Goal: Transaction & Acquisition: Book appointment/travel/reservation

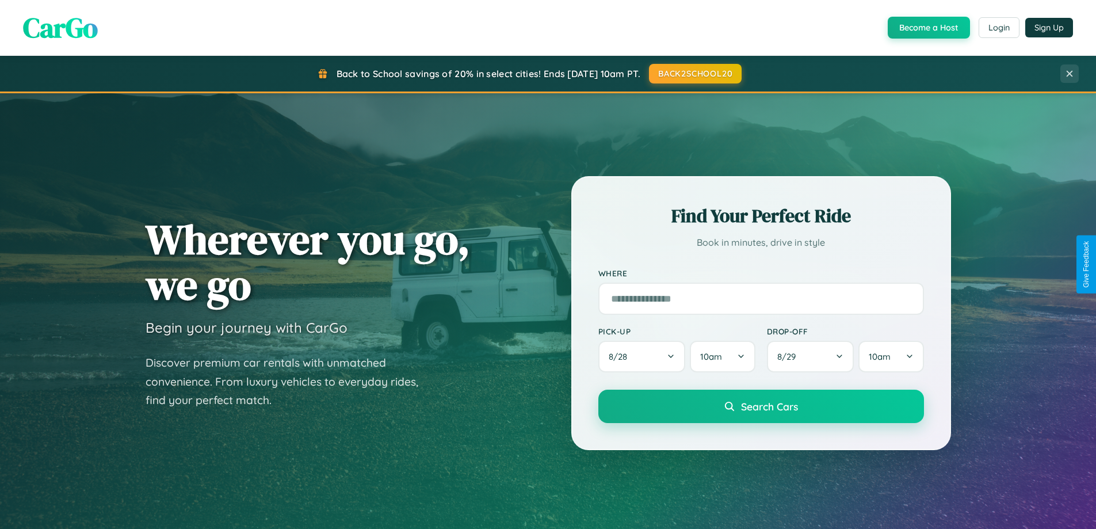
scroll to position [2215, 0]
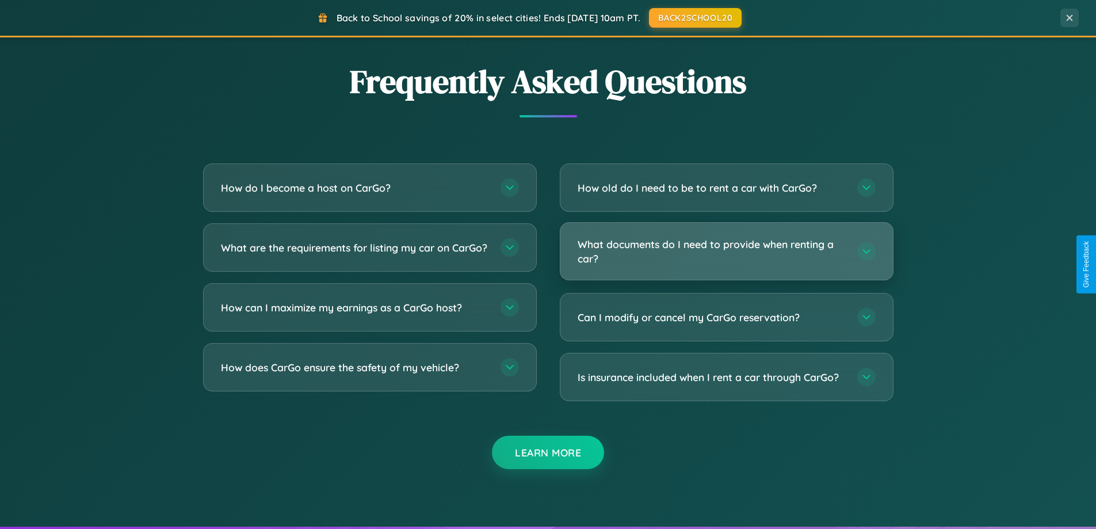
click at [726, 251] on h3 "What documents do I need to provide when renting a car?" at bounding box center [712, 251] width 268 height 28
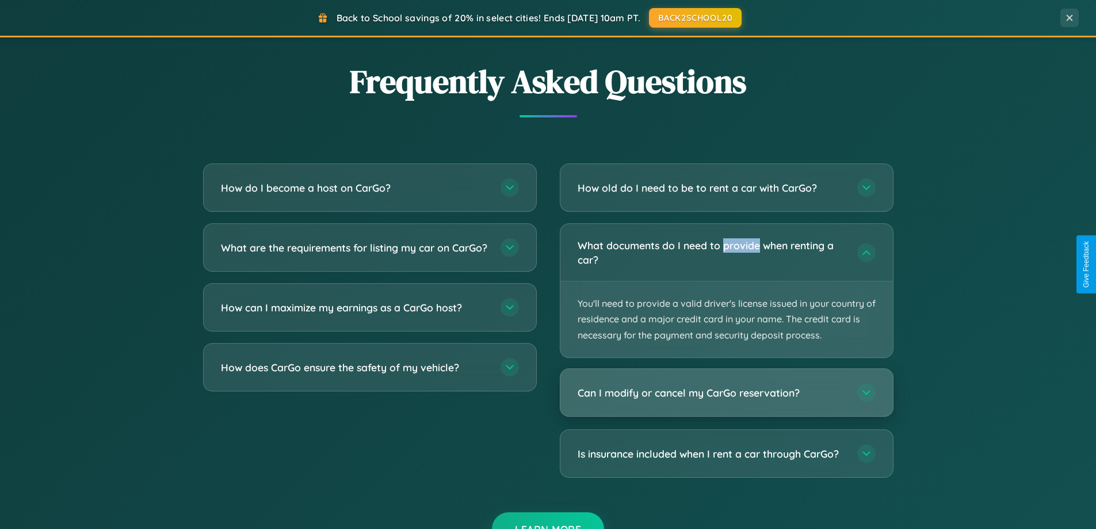
click at [726, 392] on h3 "Can I modify or cancel my CarGo reservation?" at bounding box center [712, 393] width 268 height 14
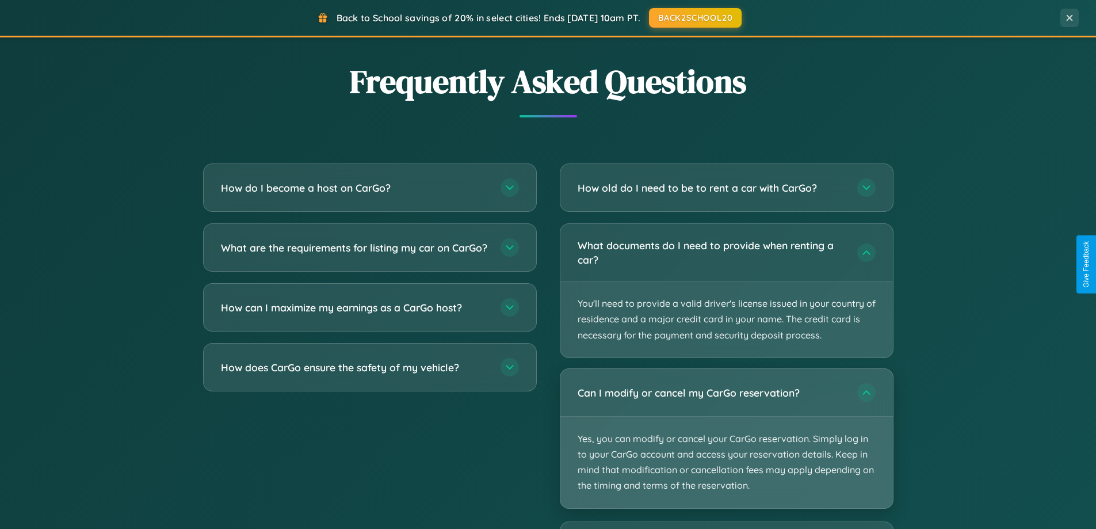
click at [726, 438] on p "Yes, you can modify or cancel your CarGo reservation. Simply log in to your Car…" at bounding box center [727, 463] width 333 height 92
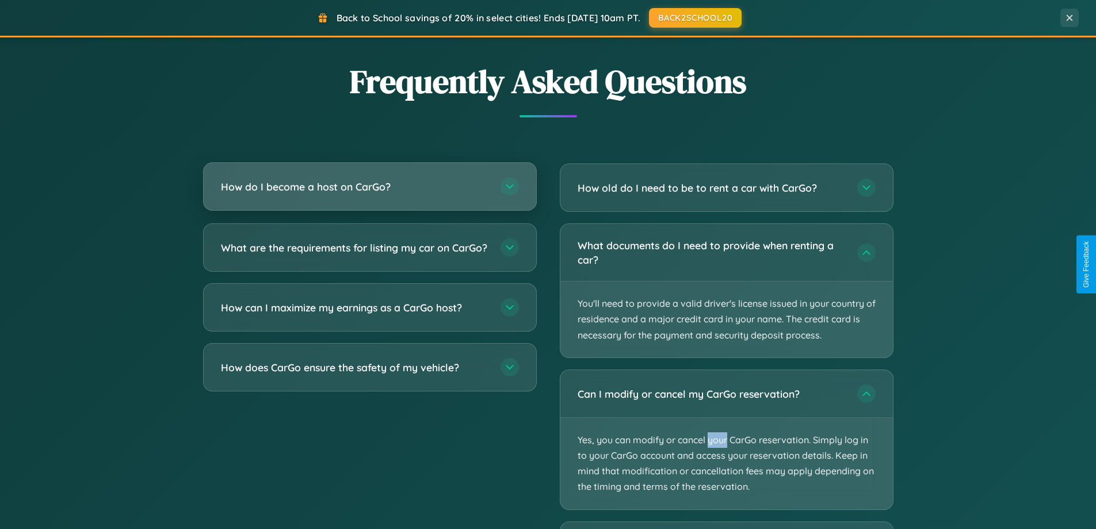
click at [369, 186] on h3 "How do I become a host on CarGo?" at bounding box center [355, 187] width 268 height 14
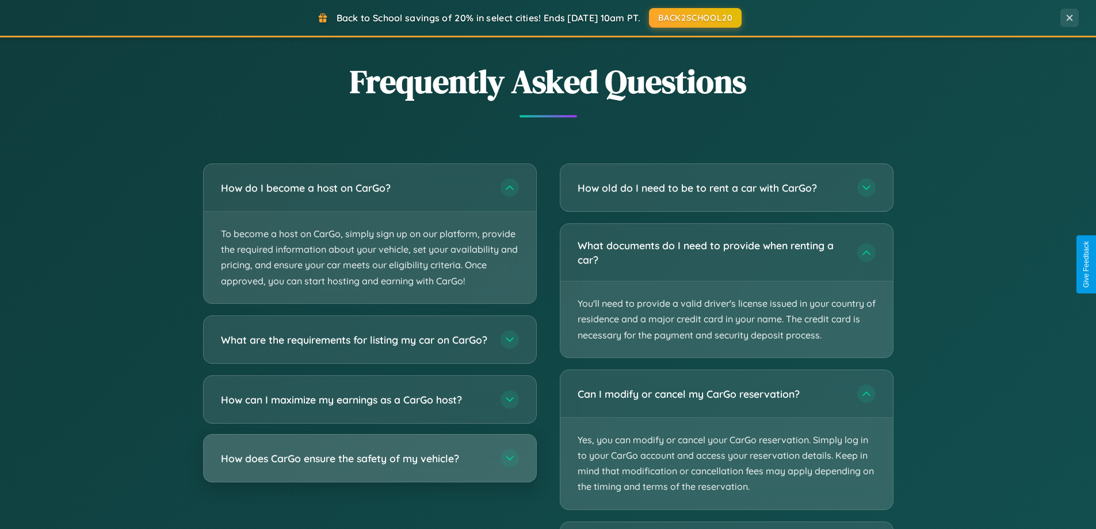
click at [369, 465] on h3 "How does CarGo ensure the safety of my vehicle?" at bounding box center [355, 458] width 268 height 14
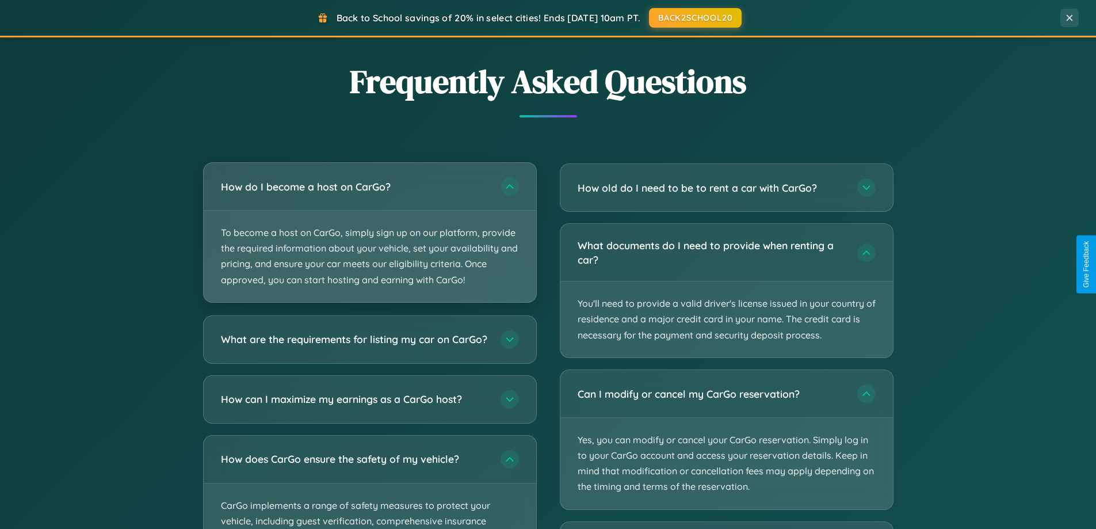
click at [369, 233] on p "To become a host on CarGo, simply sign up on our platform, provide the required…" at bounding box center [370, 257] width 333 height 92
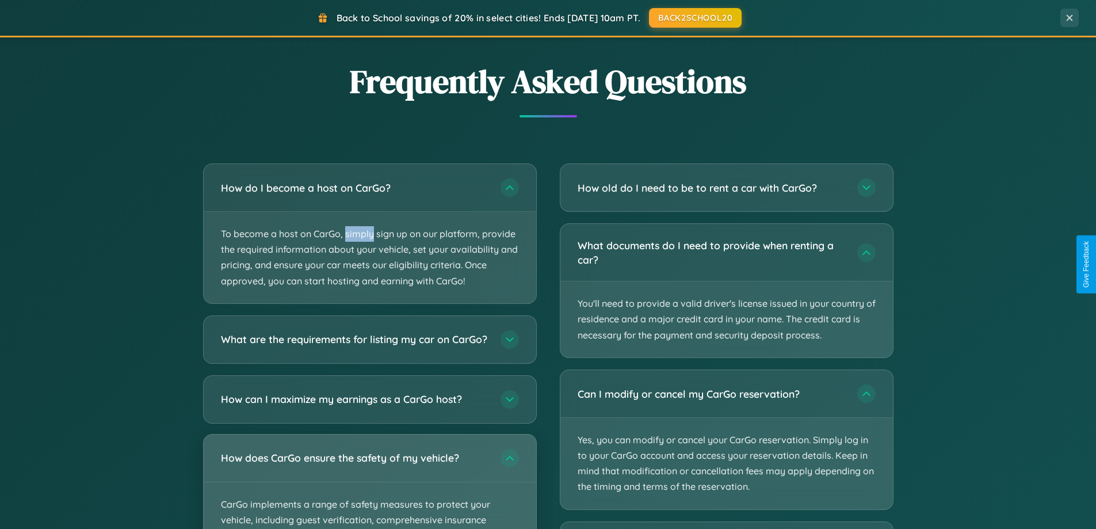
click at [369, 482] on div "How does CarGo ensure the safety of my vehicle?" at bounding box center [370, 458] width 333 height 47
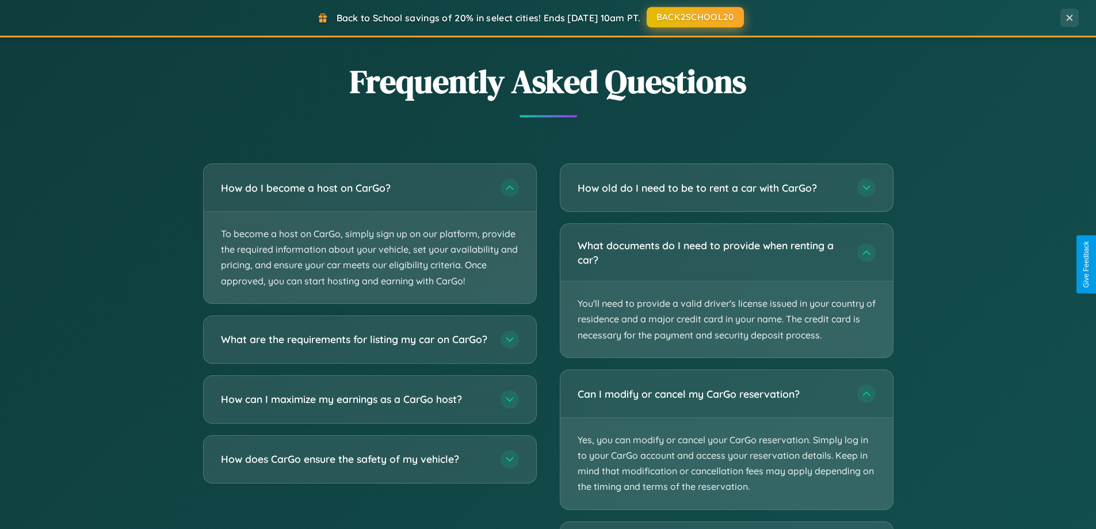
click at [695, 18] on button "BACK2SCHOOL20" at bounding box center [695, 17] width 97 height 21
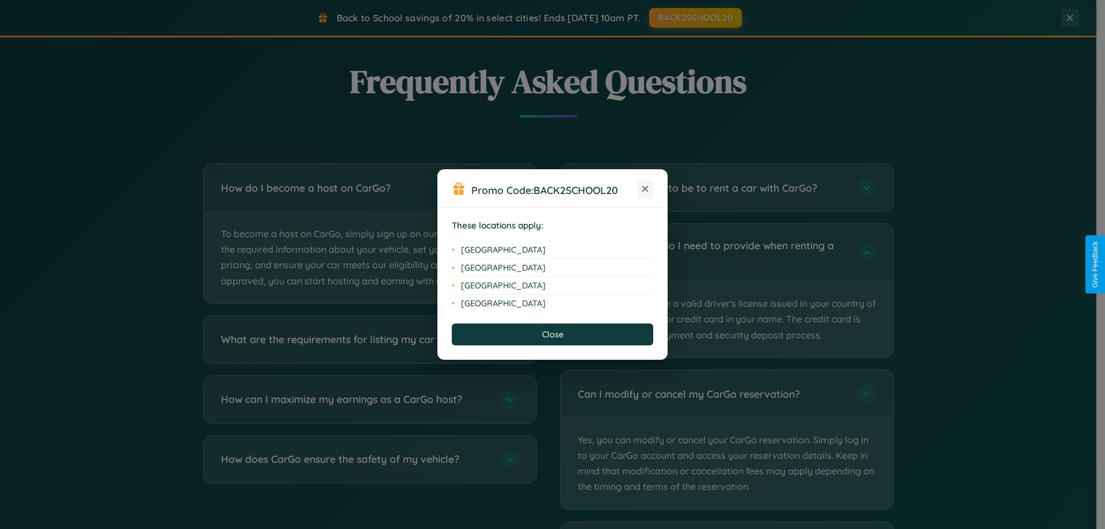
click at [645, 189] on icon at bounding box center [645, 189] width 6 height 6
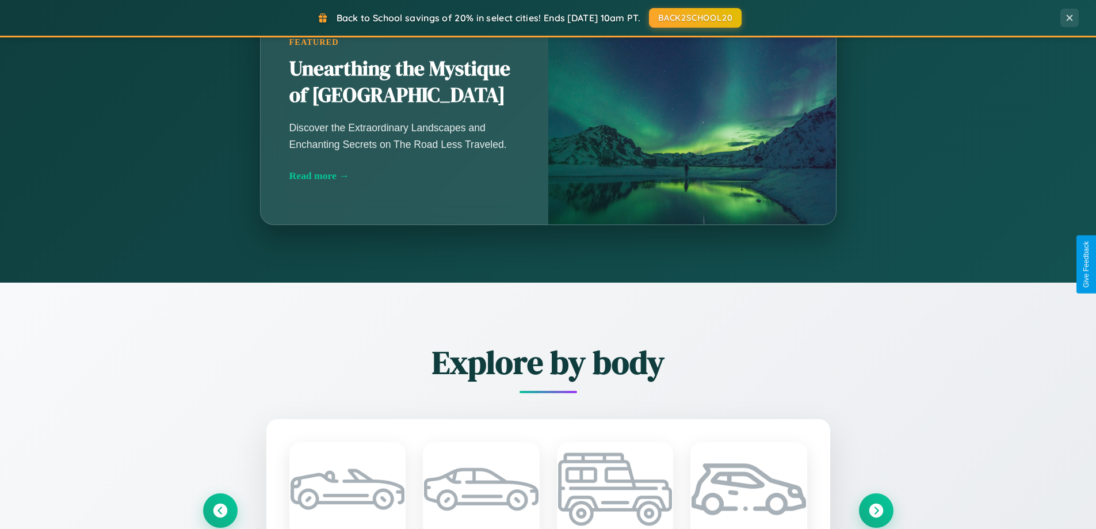
scroll to position [1013, 0]
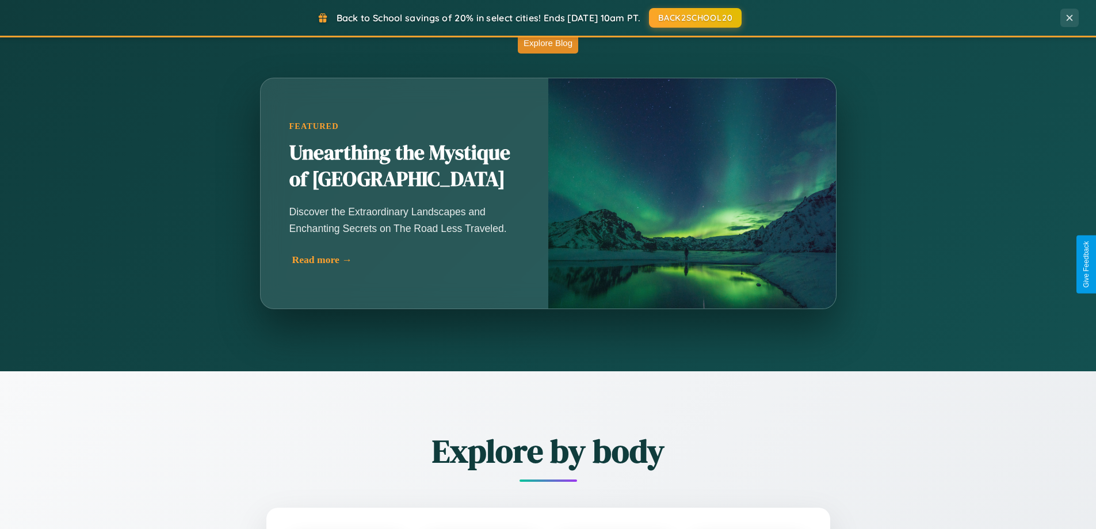
click at [406, 260] on div "Read more →" at bounding box center [407, 260] width 230 height 12
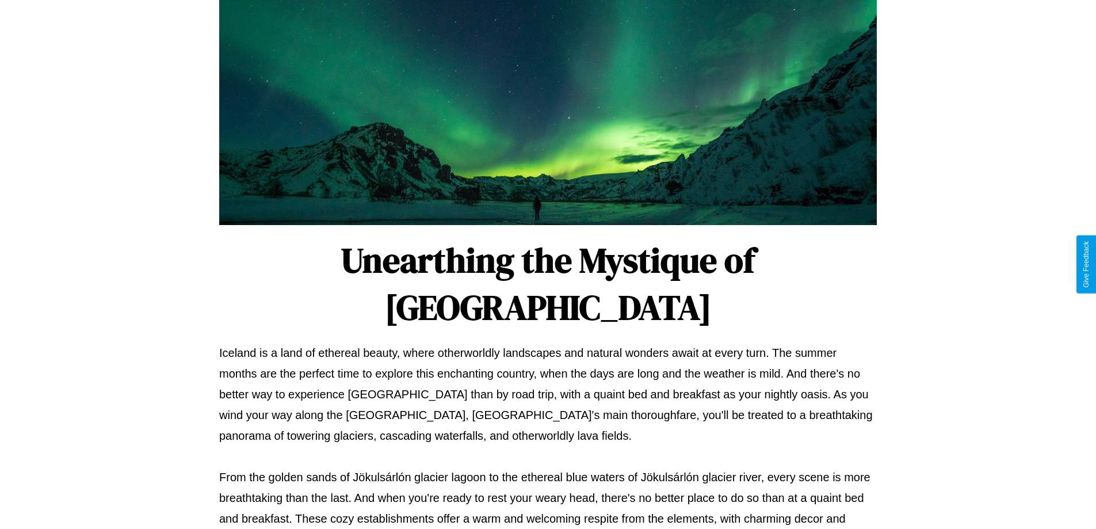
scroll to position [372, 0]
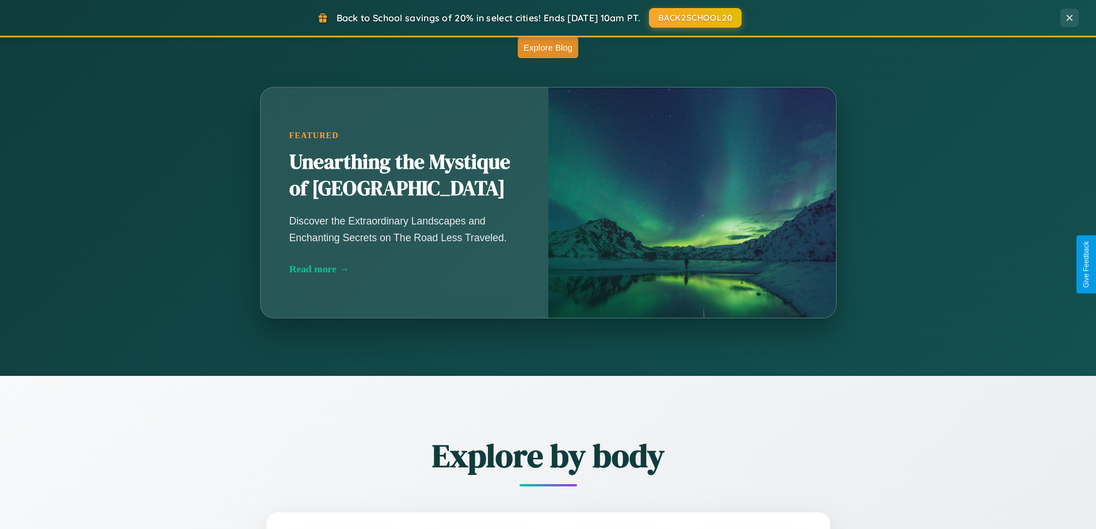
scroll to position [496, 0]
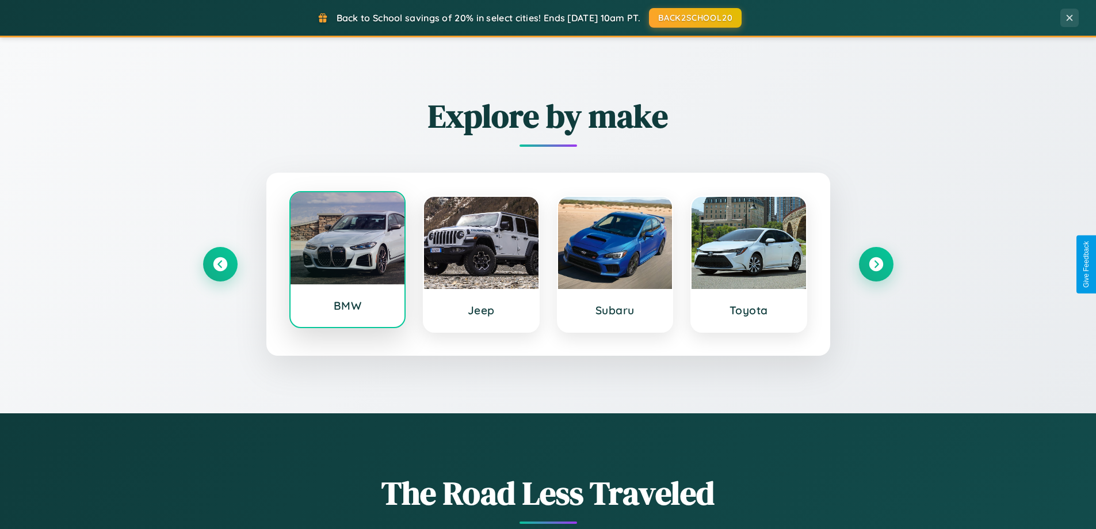
click at [347, 260] on div at bounding box center [348, 238] width 115 height 92
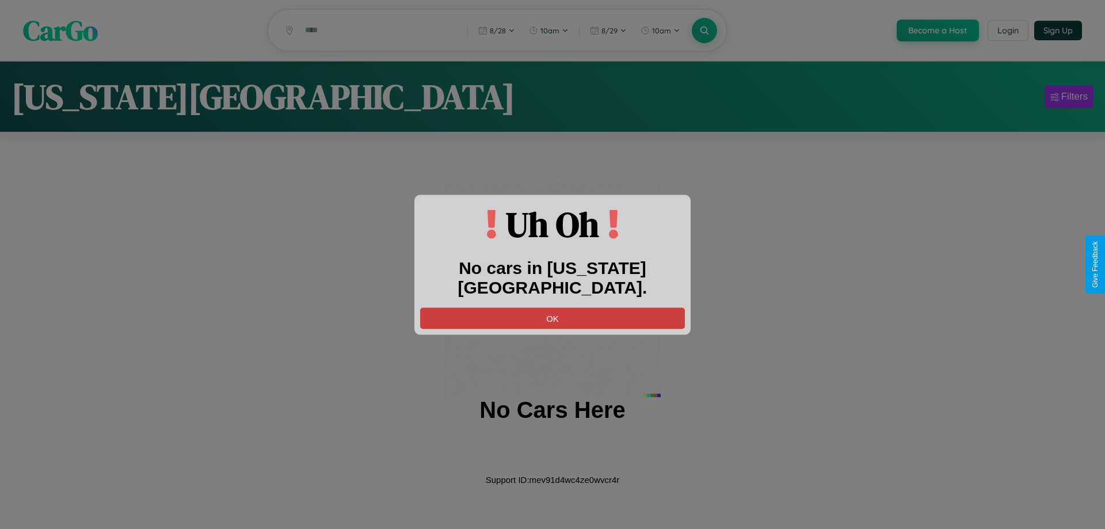
click at [552, 307] on button "OK" at bounding box center [552, 317] width 265 height 21
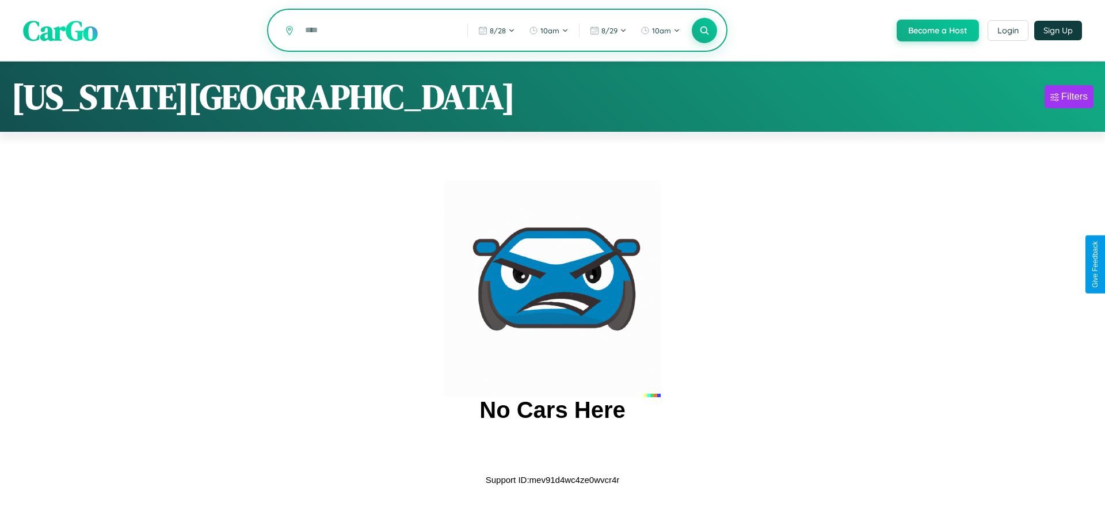
click at [377, 31] on input "text" at bounding box center [377, 30] width 157 height 20
type input "**********"
click at [703, 31] on icon at bounding box center [704, 30] width 11 height 11
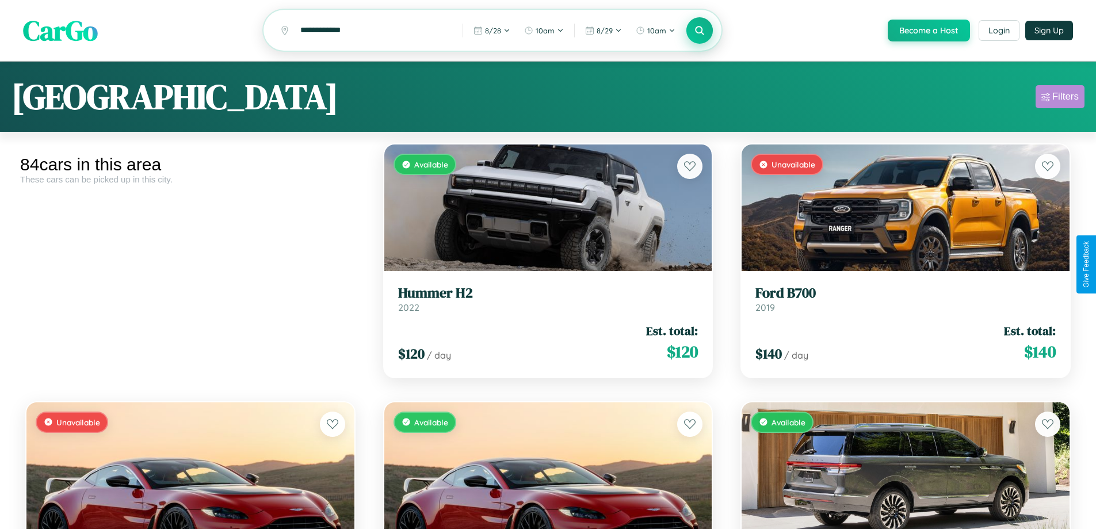
click at [1060, 98] on div "Filters" at bounding box center [1066, 97] width 26 height 12
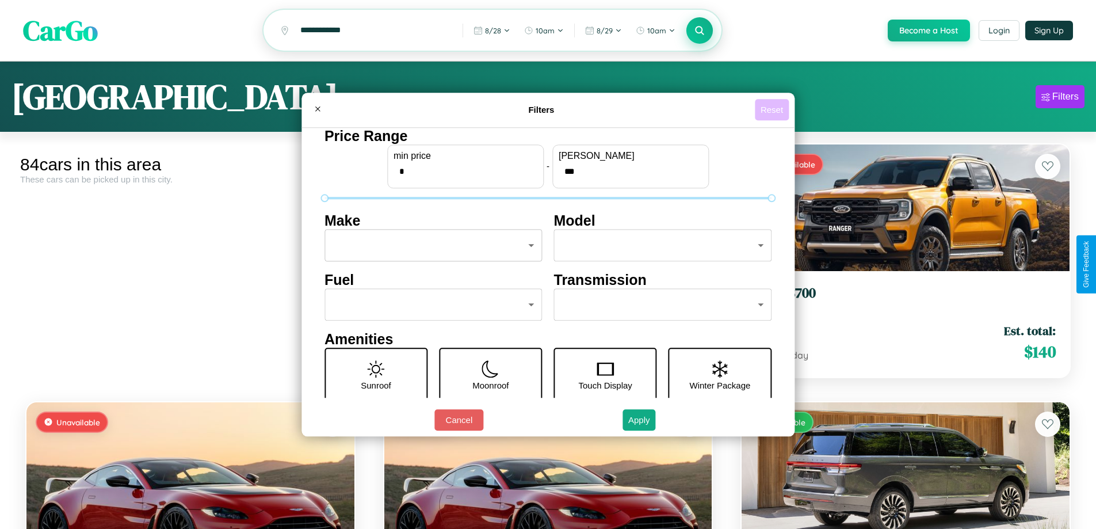
click at [773, 109] on button "Reset" at bounding box center [772, 109] width 34 height 21
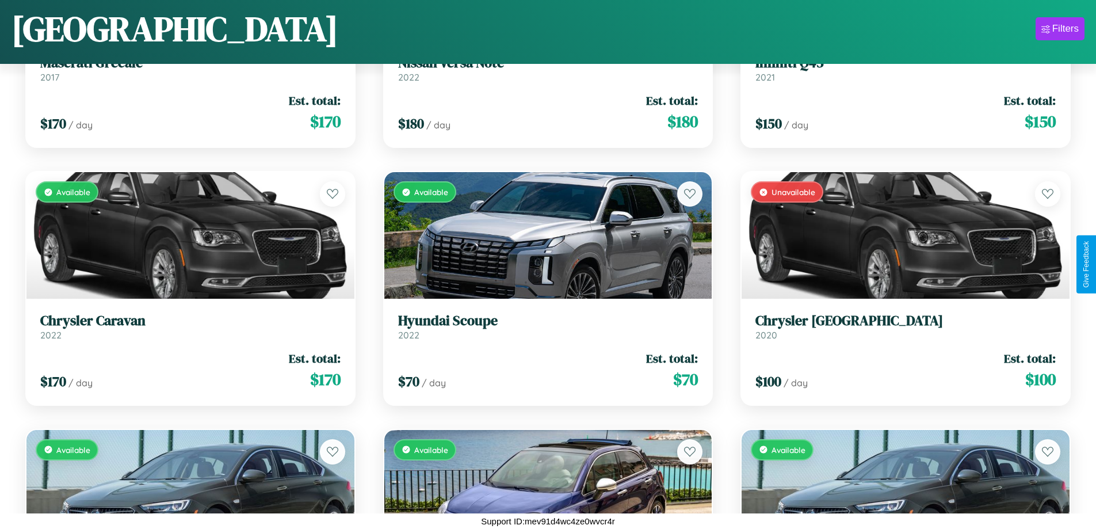
scroll to position [5316, 0]
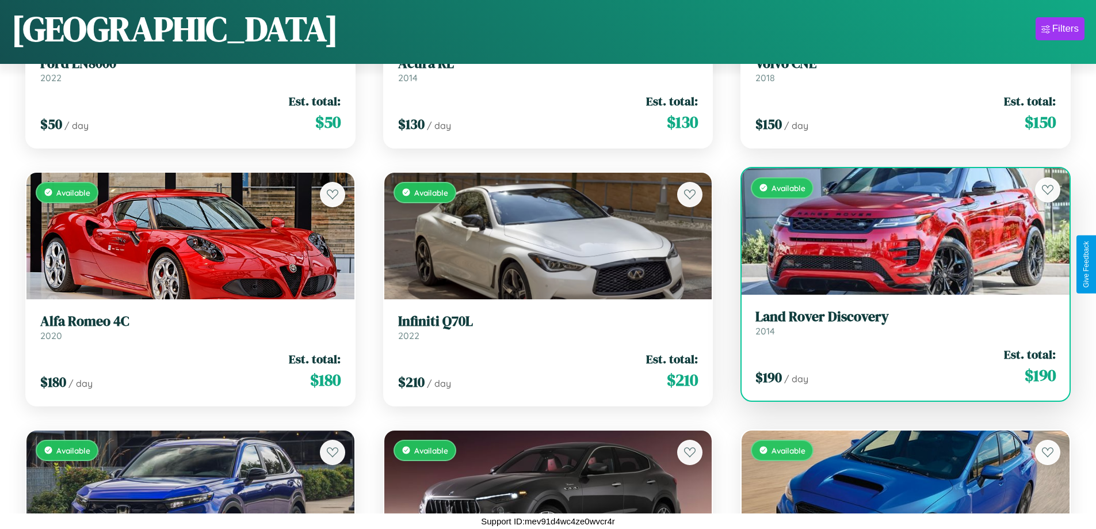
click at [898, 322] on h3 "Land Rover Discovery" at bounding box center [906, 316] width 300 height 17
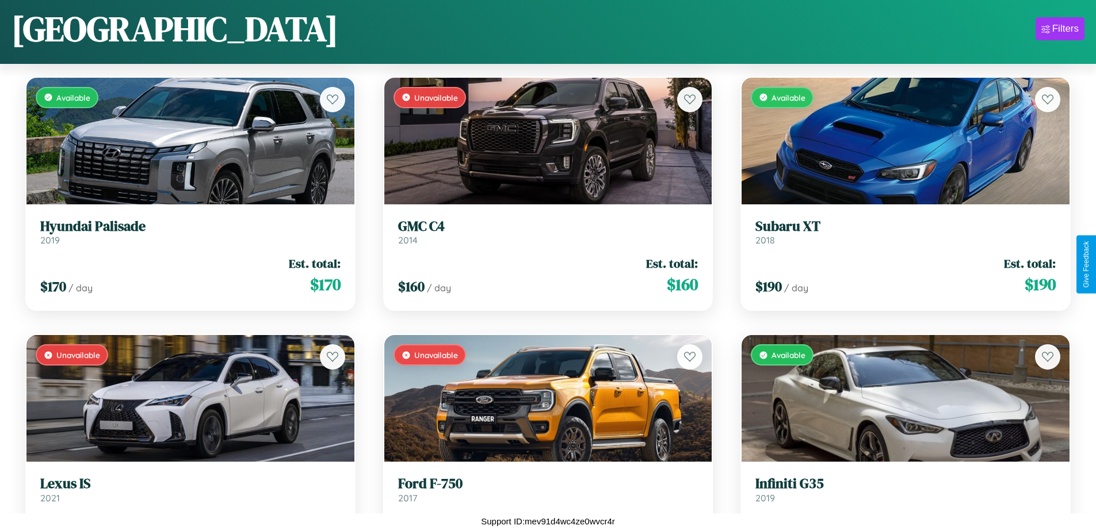
scroll to position [2997, 0]
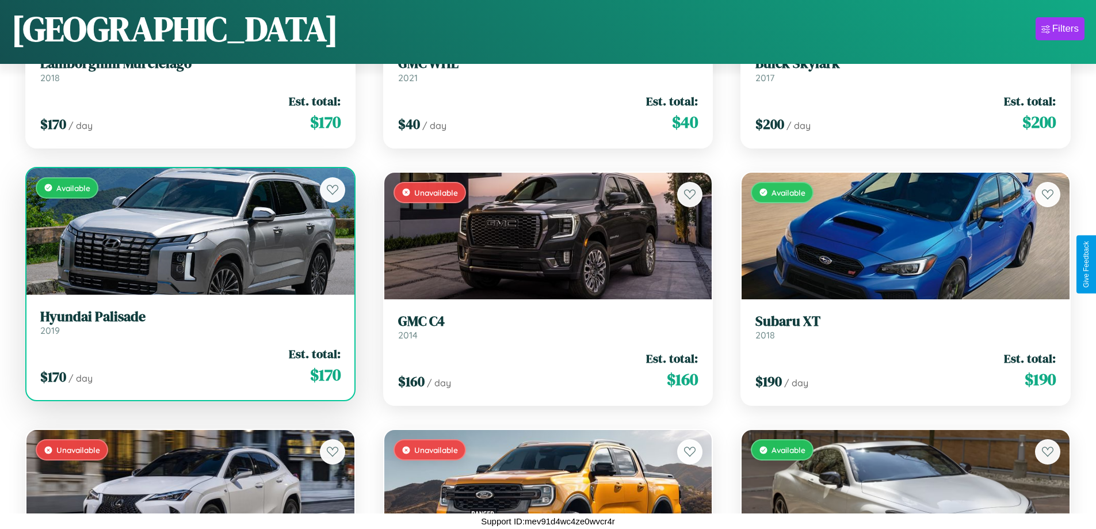
click at [189, 325] on link "Hyundai Palisade 2019" at bounding box center [190, 322] width 300 height 28
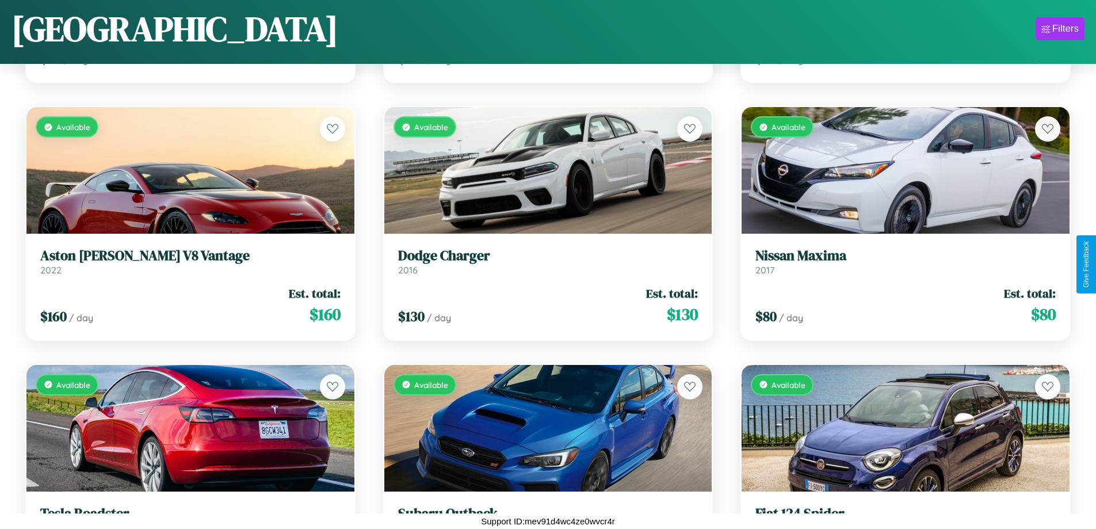
scroll to position [3770, 0]
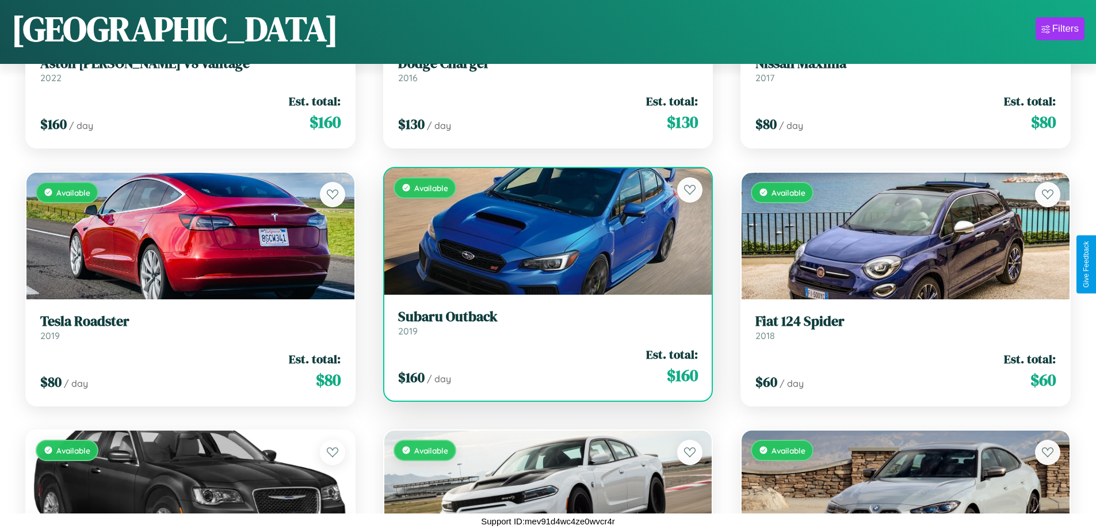
click at [543, 366] on div "$ 160 / day Est. total: $ 160" at bounding box center [548, 366] width 300 height 41
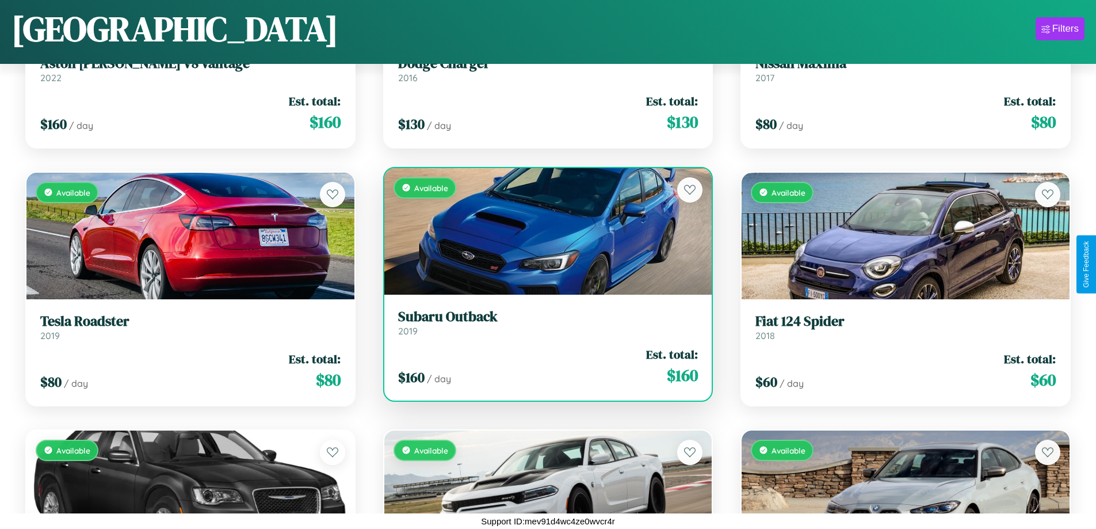
click at [543, 366] on div "$ 160 / day Est. total: $ 160" at bounding box center [548, 366] width 300 height 41
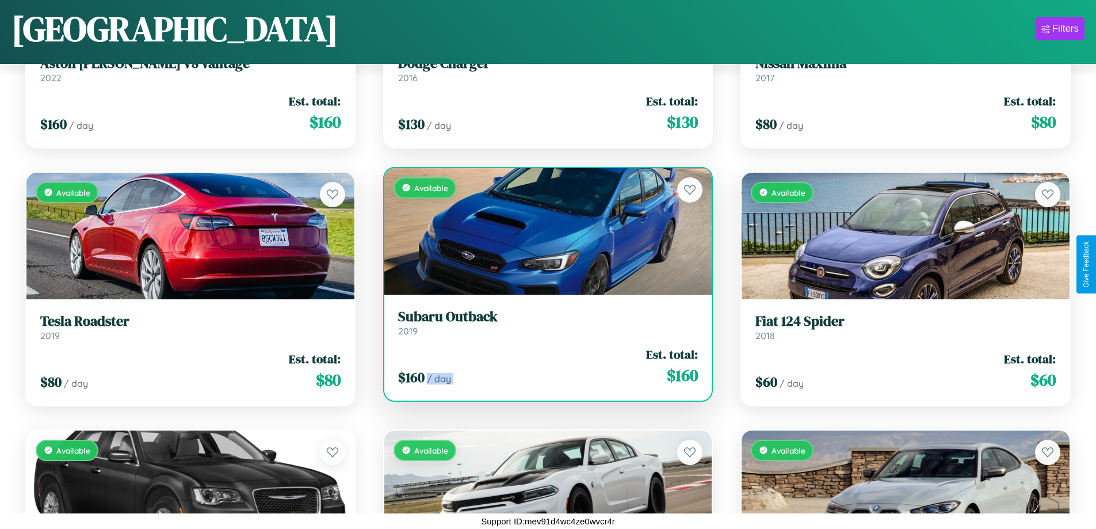
click at [543, 366] on div "$ 160 / day Est. total: $ 160" at bounding box center [548, 366] width 300 height 41
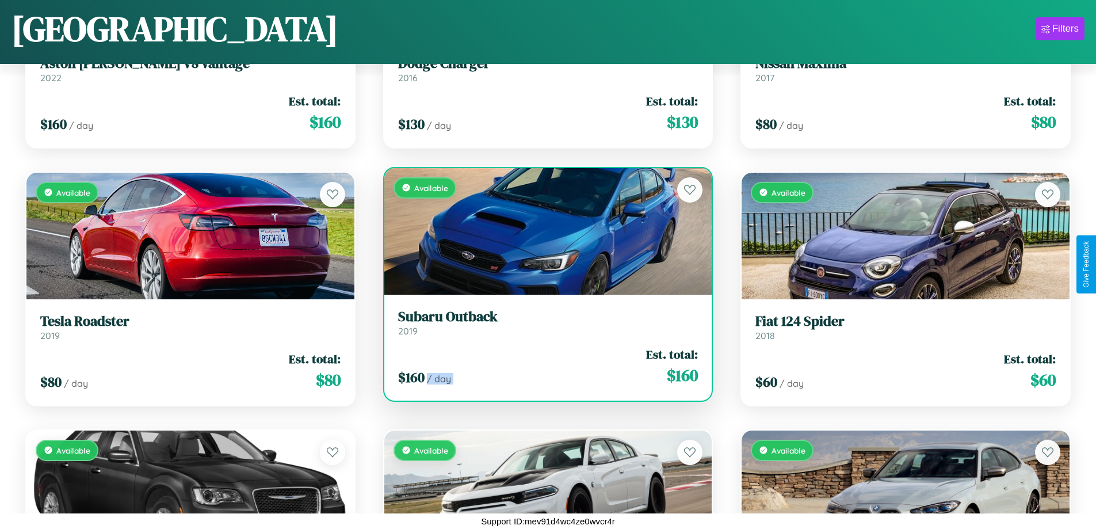
click at [543, 366] on div "$ 160 / day Est. total: $ 160" at bounding box center [548, 366] width 300 height 41
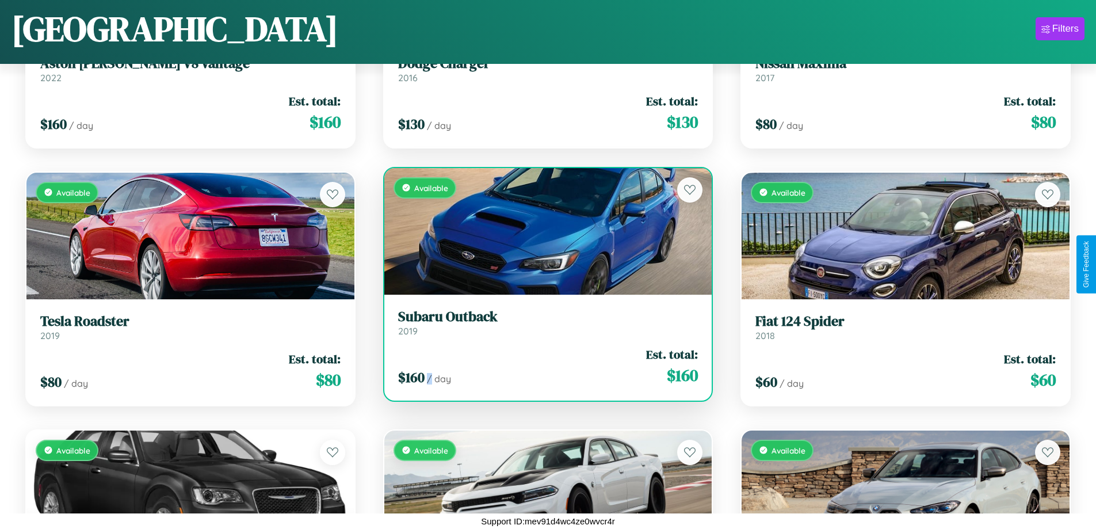
click at [543, 366] on div "$ 160 / day Est. total: $ 160" at bounding box center [548, 366] width 300 height 41
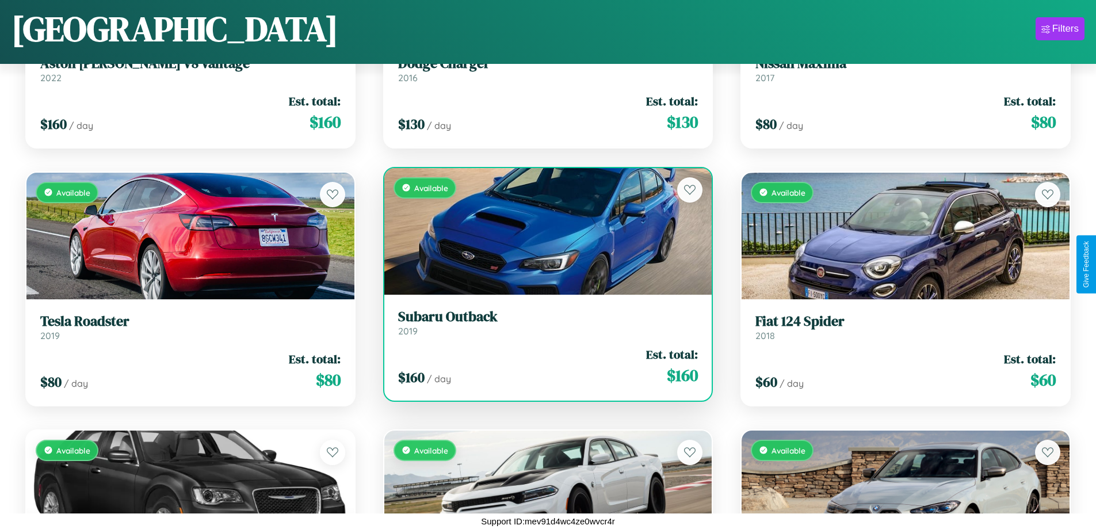
click at [543, 322] on h3 "Subaru Outback" at bounding box center [548, 316] width 300 height 17
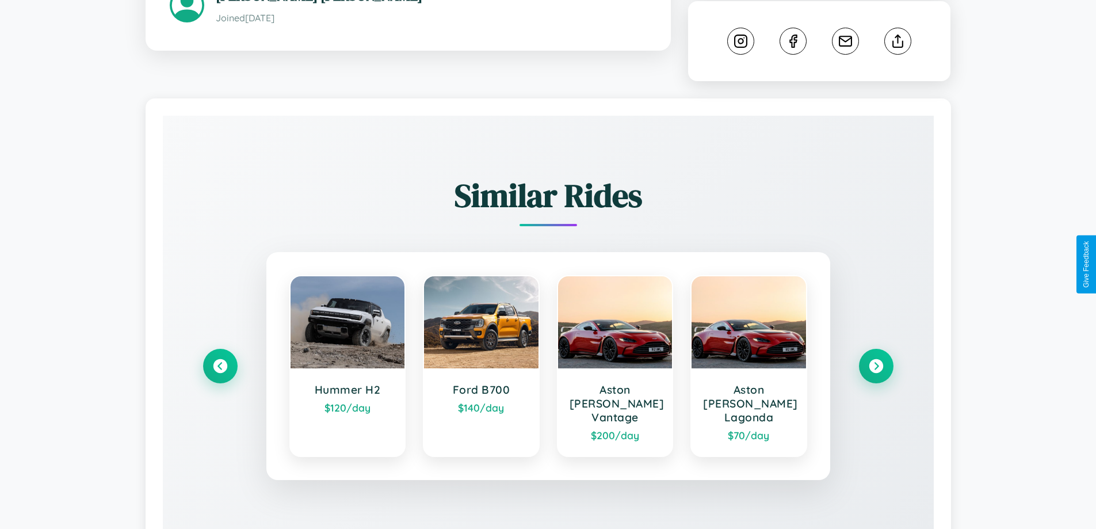
scroll to position [652, 0]
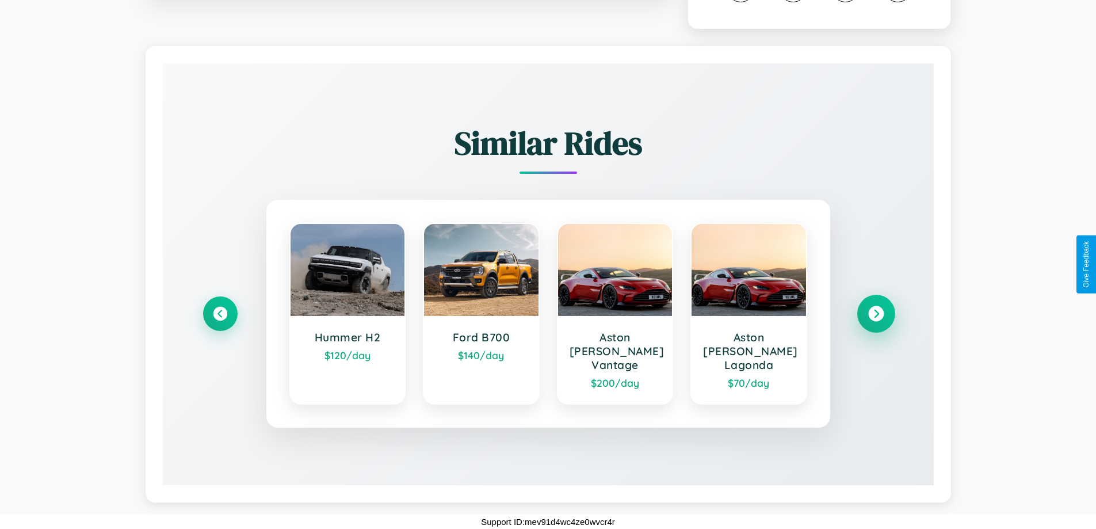
click at [876, 320] on icon at bounding box center [876, 314] width 16 height 16
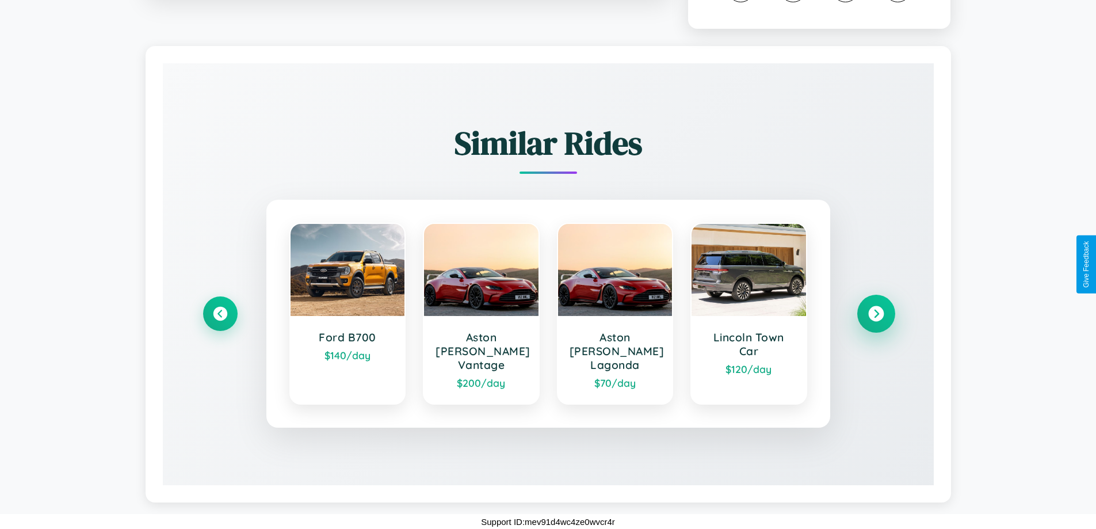
click at [876, 320] on icon at bounding box center [876, 314] width 16 height 16
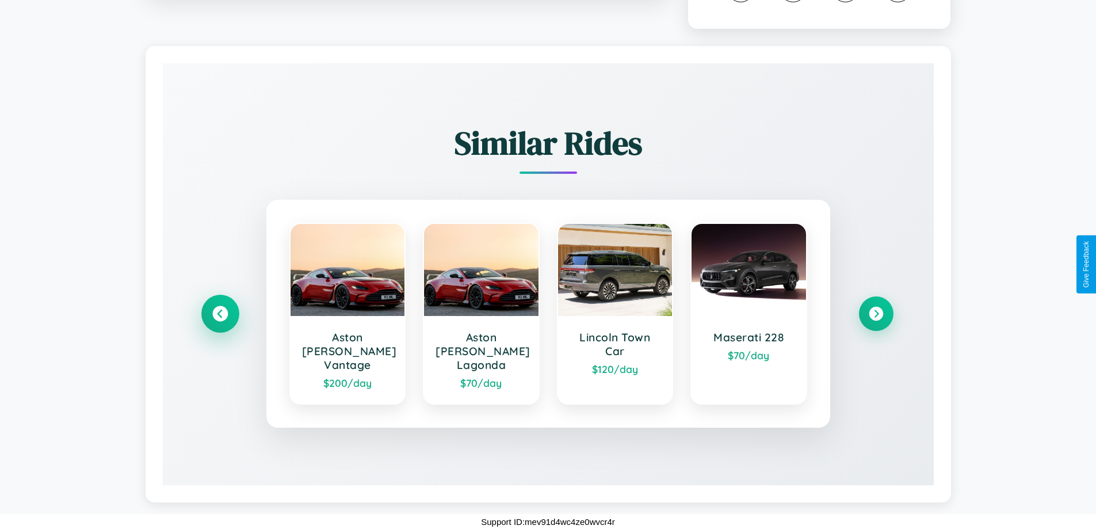
click at [220, 320] on icon at bounding box center [220, 314] width 16 height 16
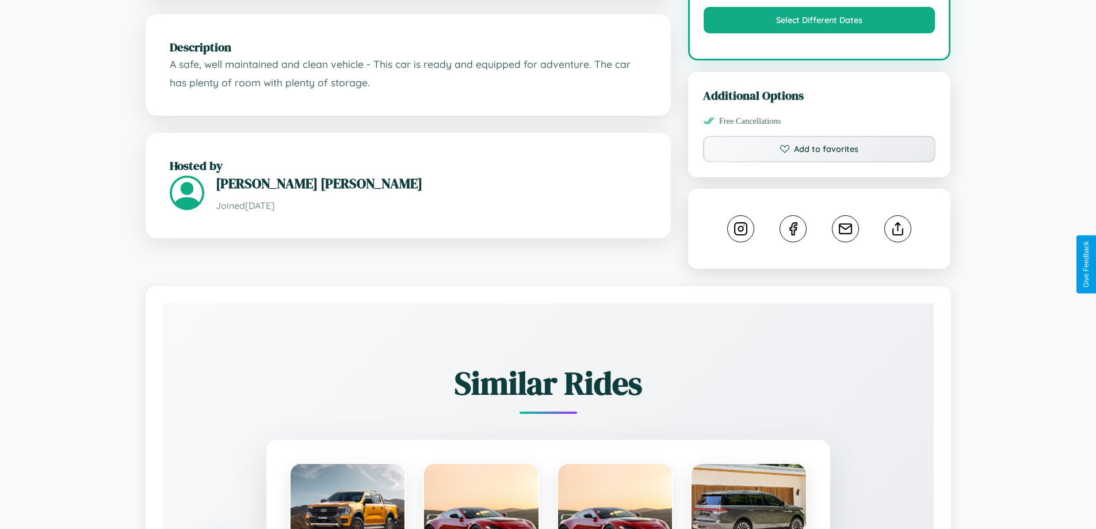
scroll to position [390, 0]
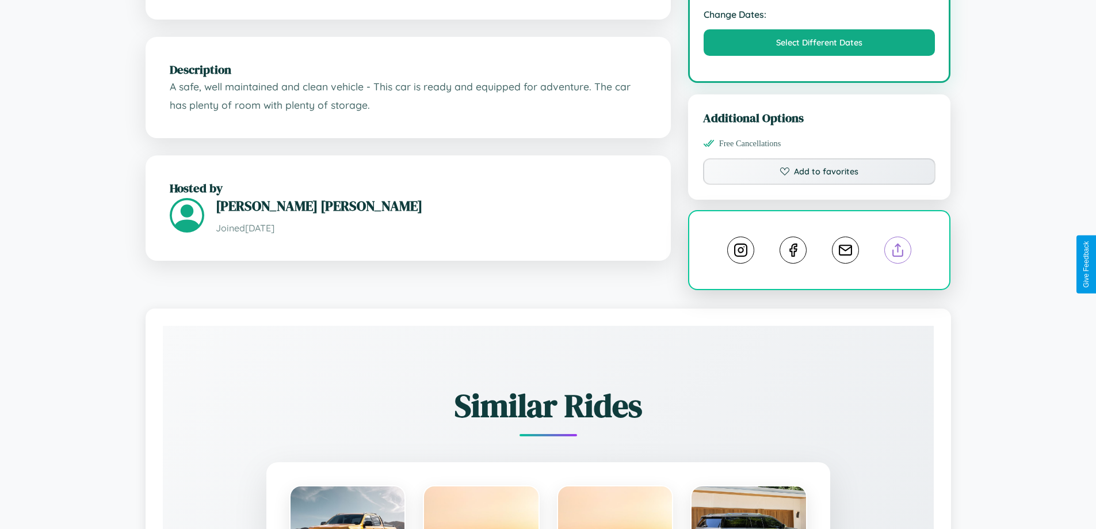
click at [898, 252] on line at bounding box center [898, 248] width 0 height 8
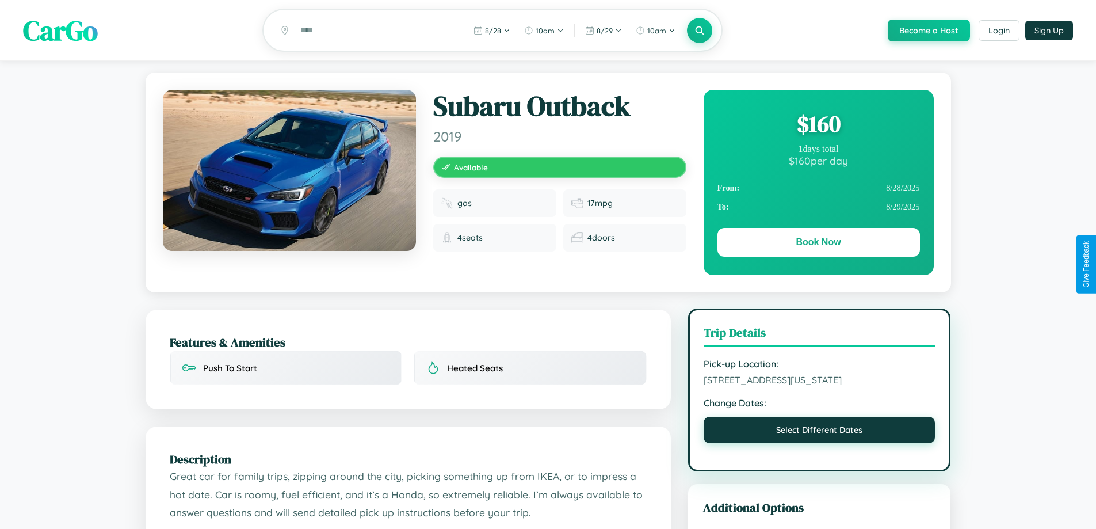
click at [820, 443] on button "Select Different Dates" at bounding box center [820, 430] width 232 height 26
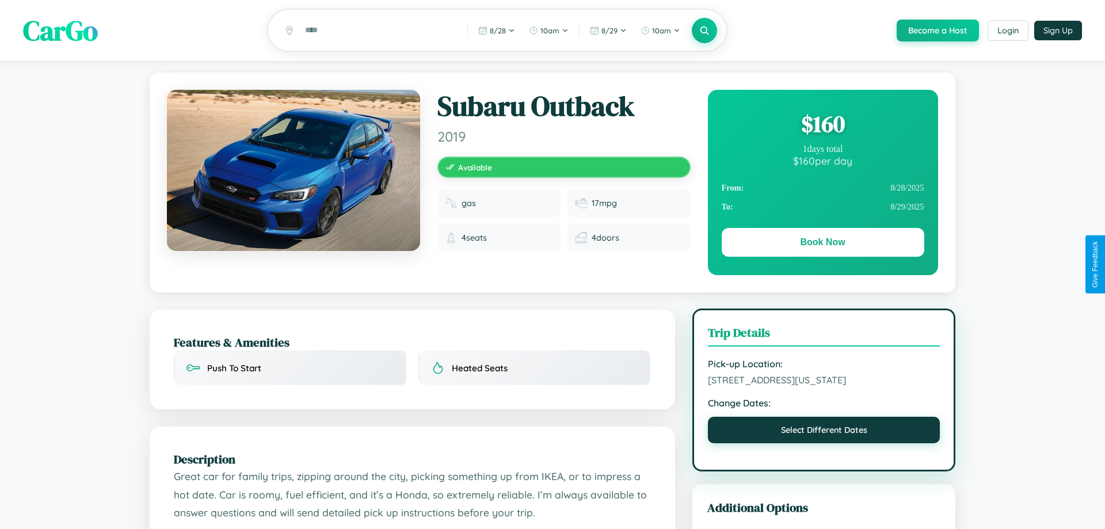
select select "*"
select select "****"
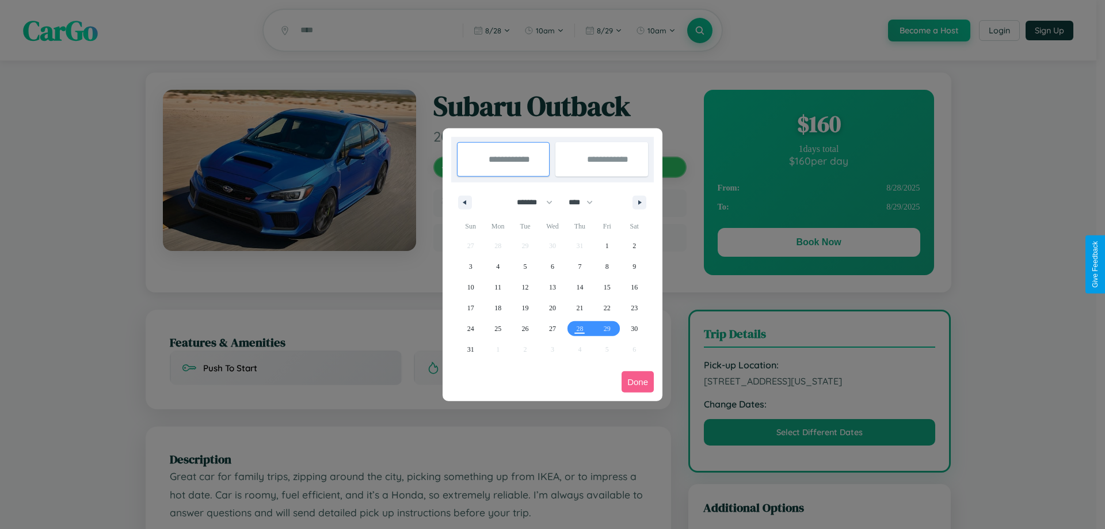
drag, startPoint x: 529, startPoint y: 202, endPoint x: 552, endPoint y: 231, distance: 36.9
click at [529, 202] on select "******* ******** ***** ***** *** **** **** ****** ********* ******* ******** **…" at bounding box center [532, 202] width 49 height 19
select select "*"
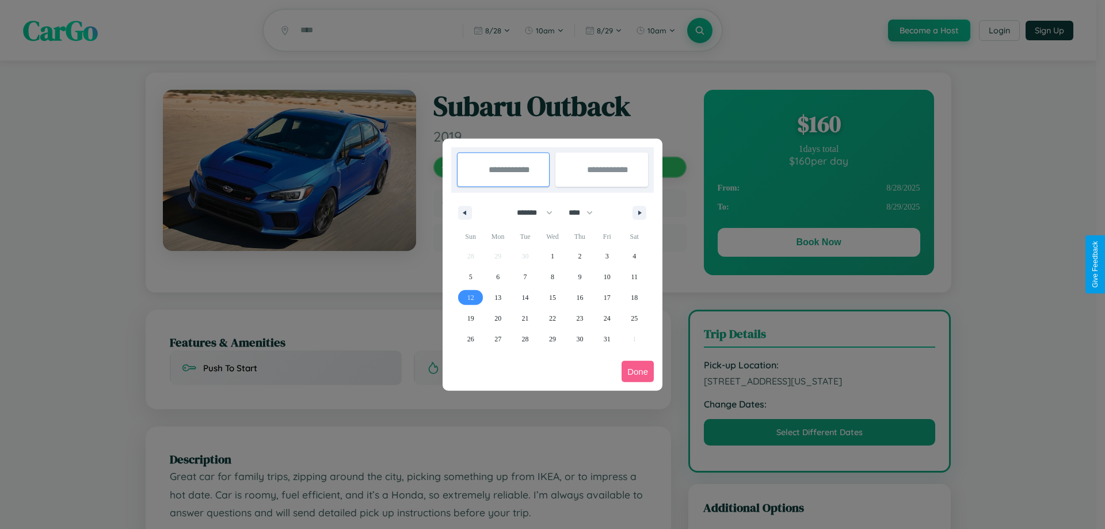
click at [470, 297] on span "12" at bounding box center [470, 297] width 7 height 21
type input "**********"
click at [607, 297] on span "17" at bounding box center [607, 297] width 7 height 21
type input "**********"
click at [638, 371] on button "Done" at bounding box center [638, 371] width 32 height 21
